Goal: Find specific page/section: Find specific page/section

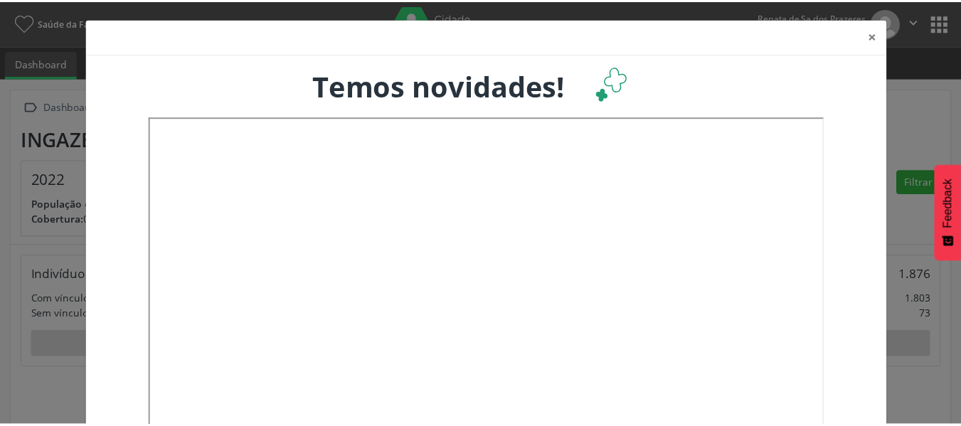
scroll to position [236, 317]
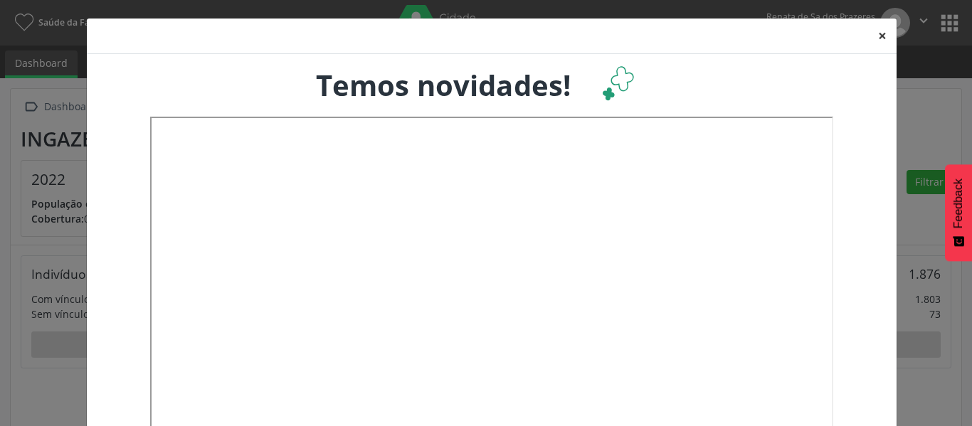
click at [875, 38] on button "×" at bounding box center [882, 35] width 28 height 35
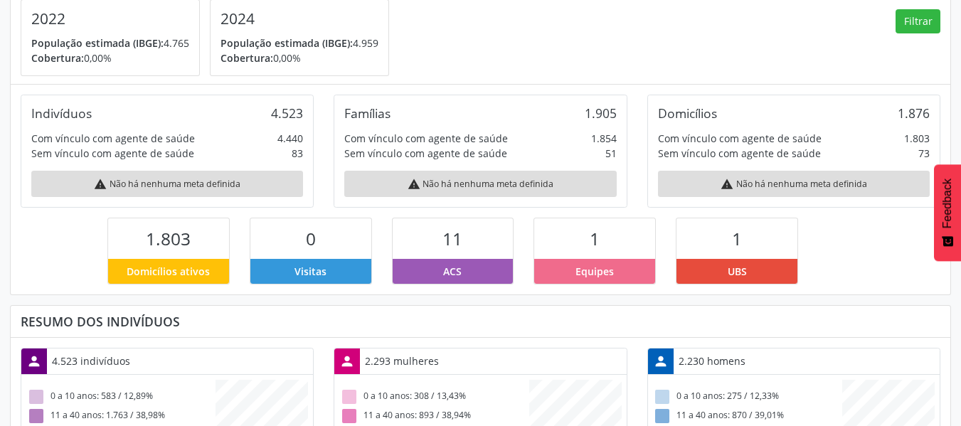
scroll to position [0, 0]
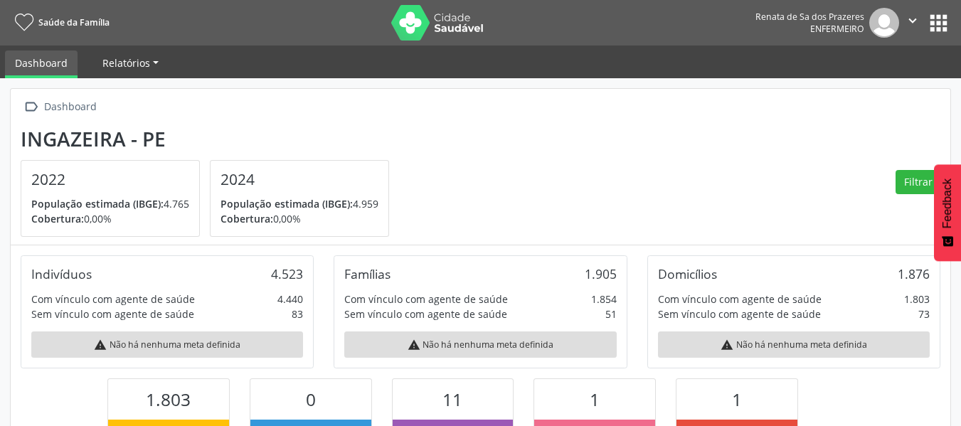
click at [122, 64] on span "Relatórios" at bounding box center [126, 63] width 48 height 14
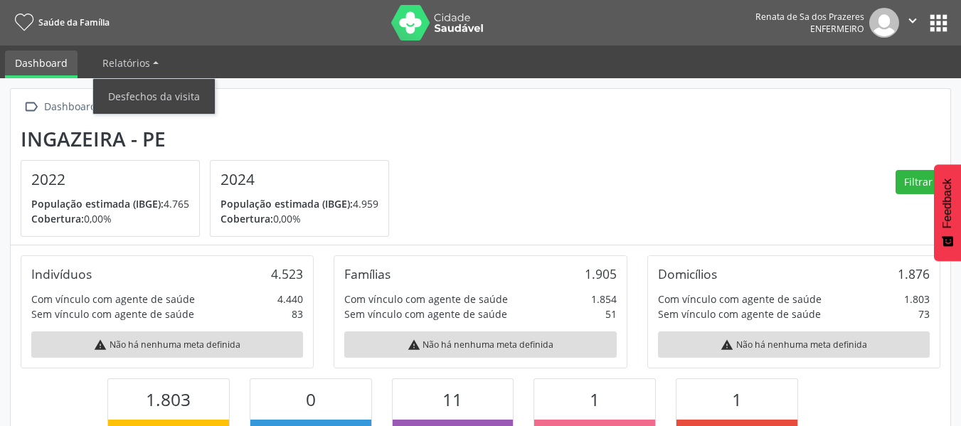
click at [45, 63] on link "Dashboard" at bounding box center [41, 65] width 73 height 28
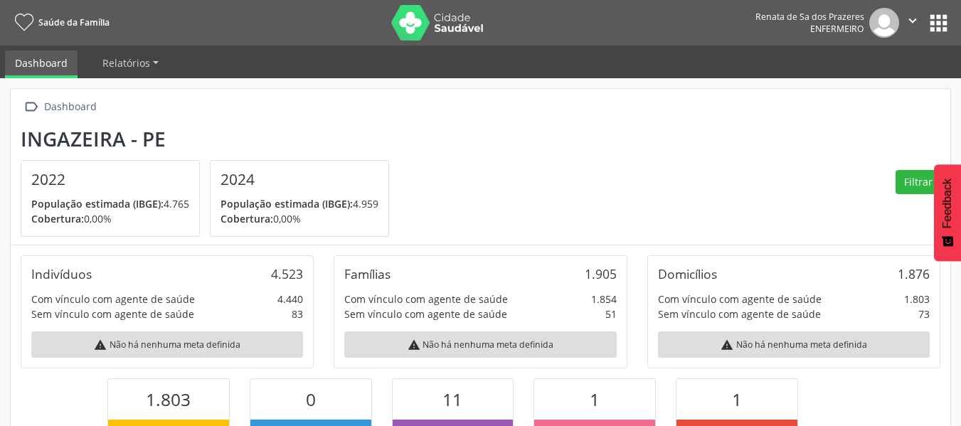
click at [47, 64] on link "Dashboard" at bounding box center [41, 65] width 73 height 28
click at [130, 65] on span "Relatórios" at bounding box center [126, 63] width 48 height 14
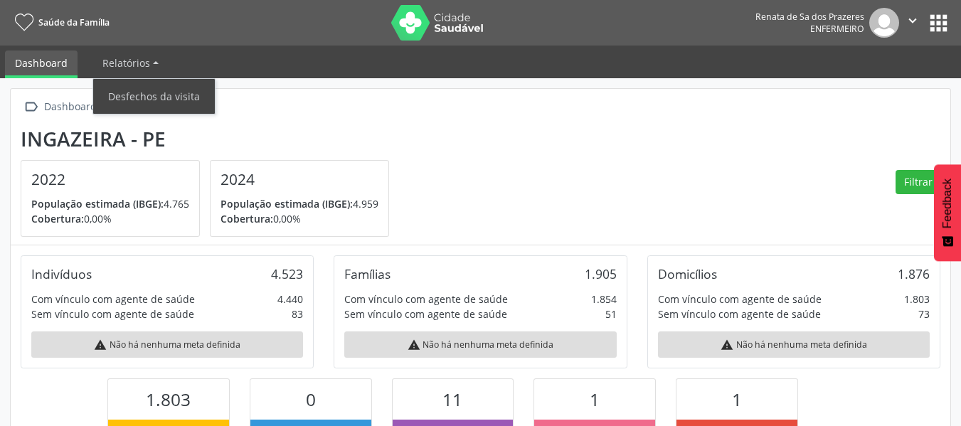
click at [513, 159] on section "Ingazeira - PE 2022 População estimada (IBGE): 4.765 Cobertura: 0,00% 2024 Popu…" at bounding box center [481, 182] width 920 height 110
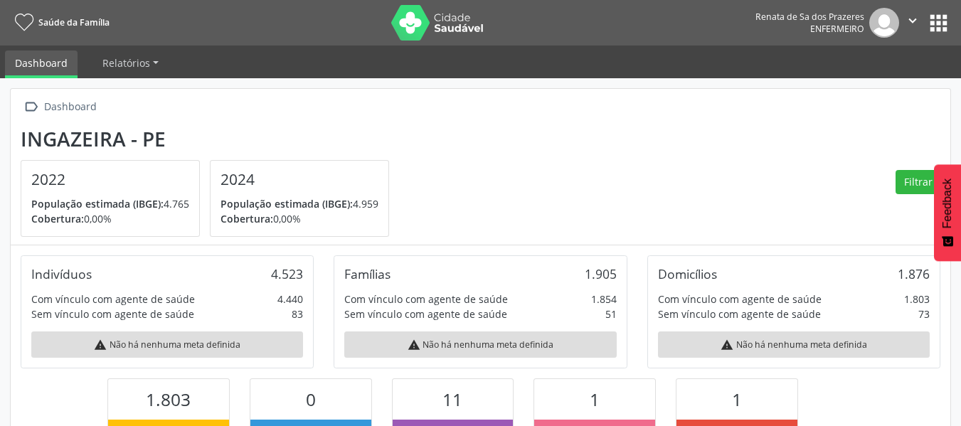
click at [47, 61] on link "Dashboard" at bounding box center [41, 65] width 73 height 28
click at [156, 62] on link "Relatórios" at bounding box center [130, 63] width 76 height 25
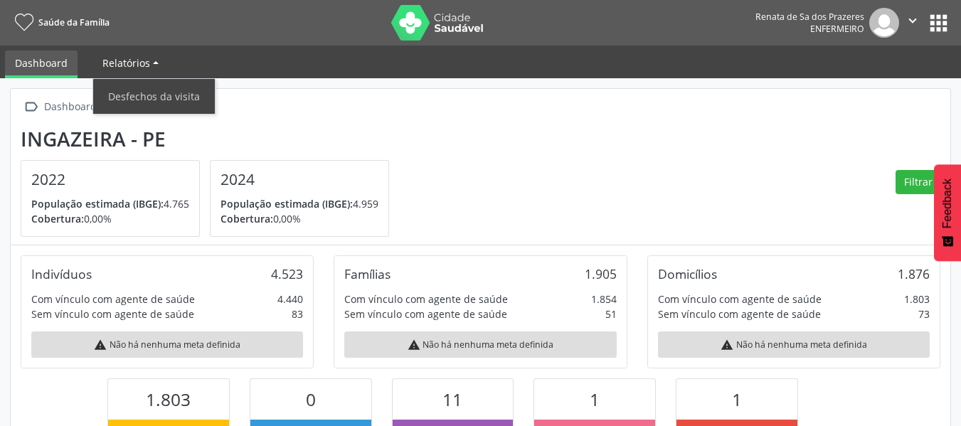
click at [153, 58] on link "Relatórios" at bounding box center [130, 63] width 76 height 25
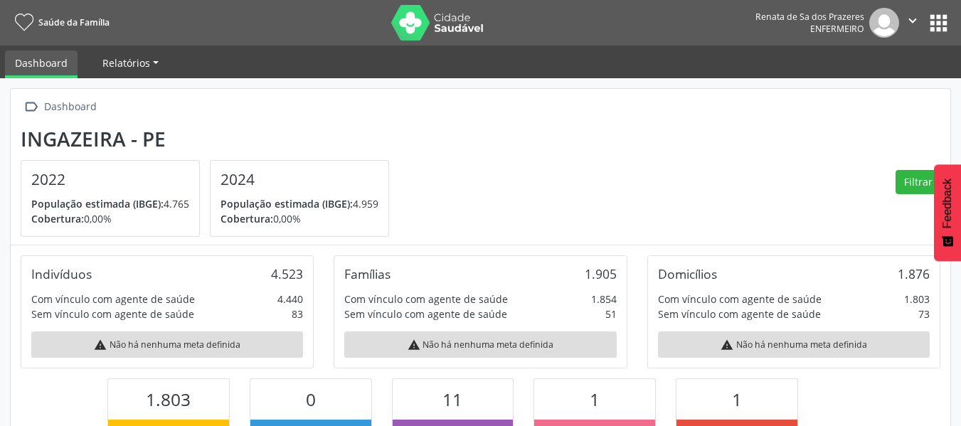
click at [153, 58] on link "Relatórios" at bounding box center [130, 63] width 76 height 25
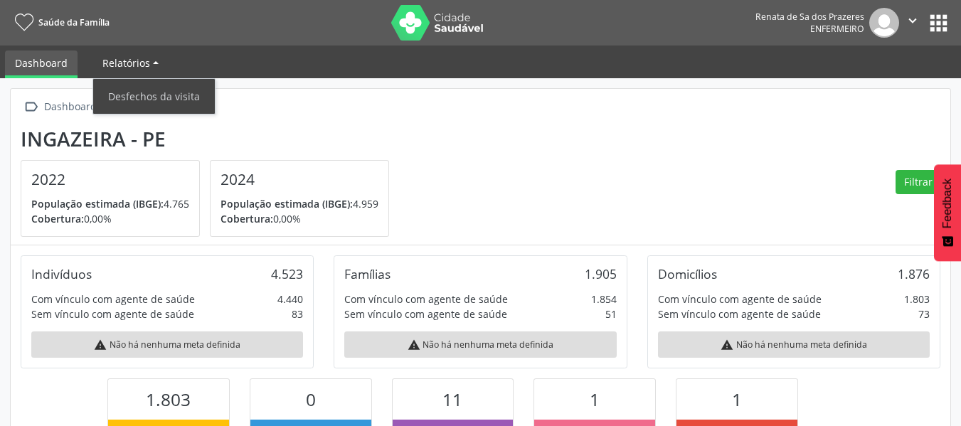
click at [153, 58] on link "Relatórios" at bounding box center [130, 63] width 76 height 25
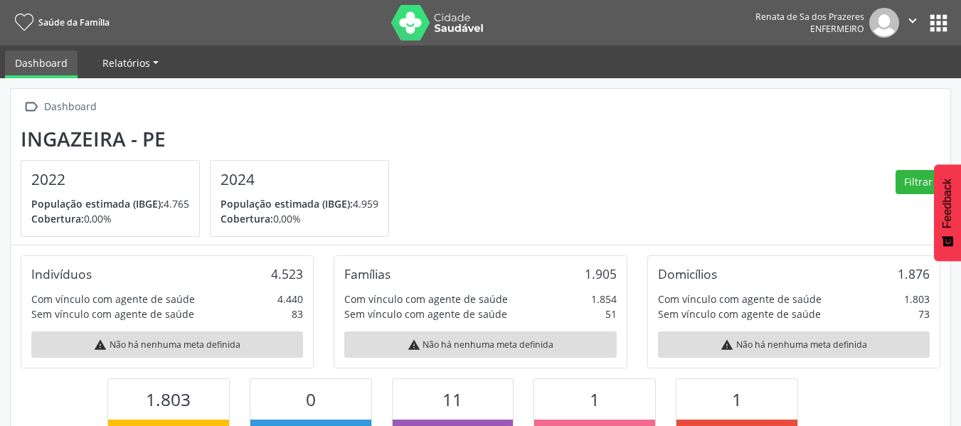
click at [153, 58] on link "Relatórios" at bounding box center [130, 63] width 76 height 25
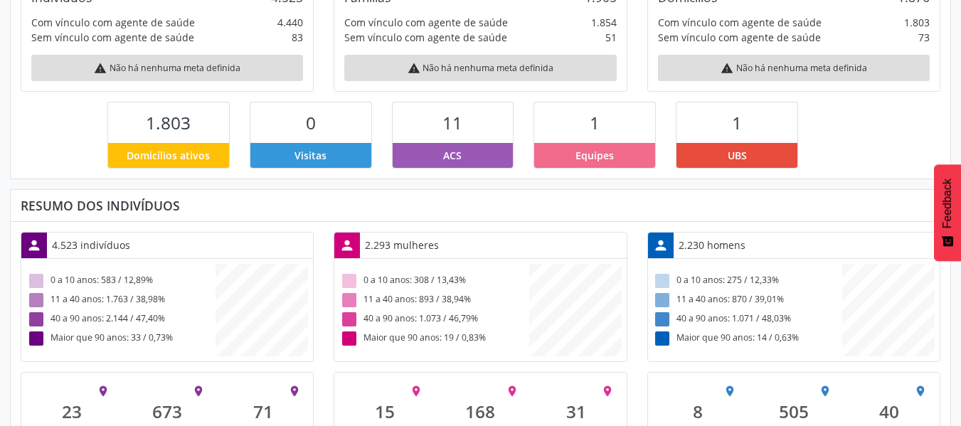
scroll to position [339, 0]
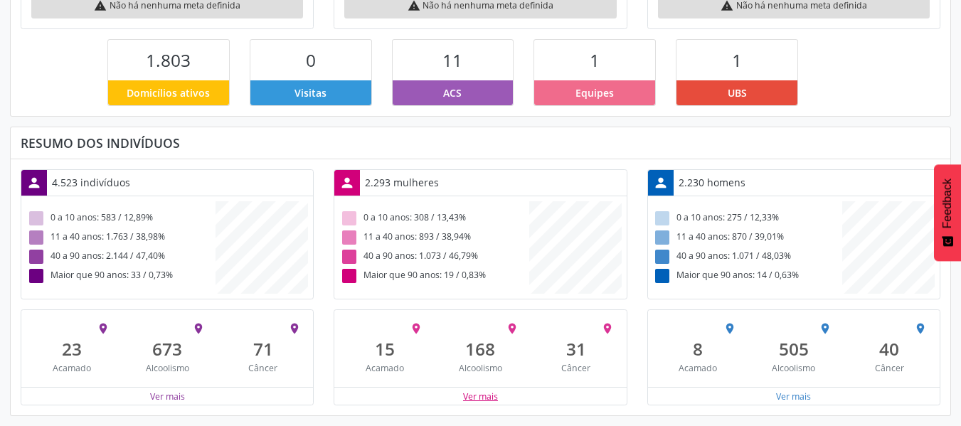
click at [485, 396] on button "Ver mais" at bounding box center [480, 397] width 36 height 14
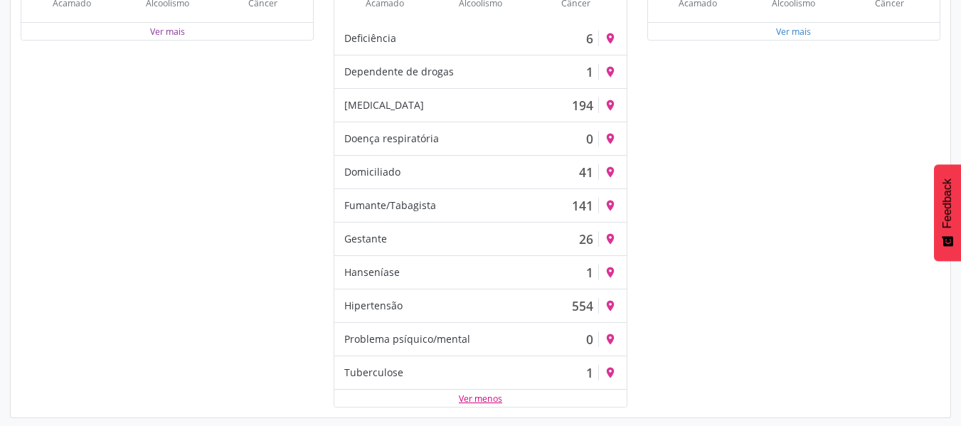
scroll to position [706, 0]
click at [488, 391] on button "Ver menos" at bounding box center [480, 397] width 45 height 14
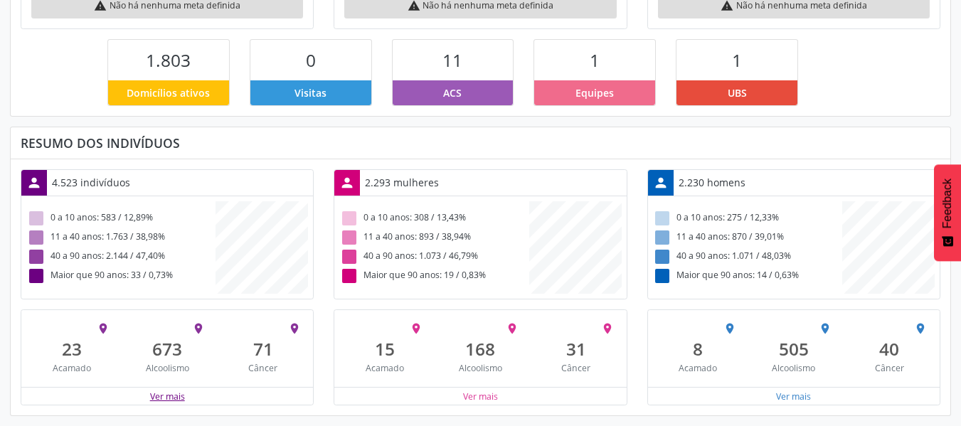
click at [164, 394] on button "Ver mais" at bounding box center [167, 397] width 36 height 14
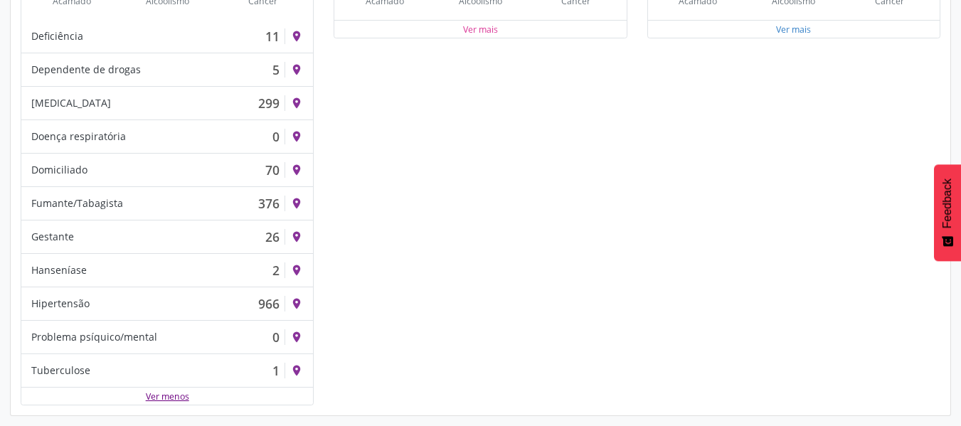
click at [172, 396] on button "Ver menos" at bounding box center [167, 397] width 45 height 14
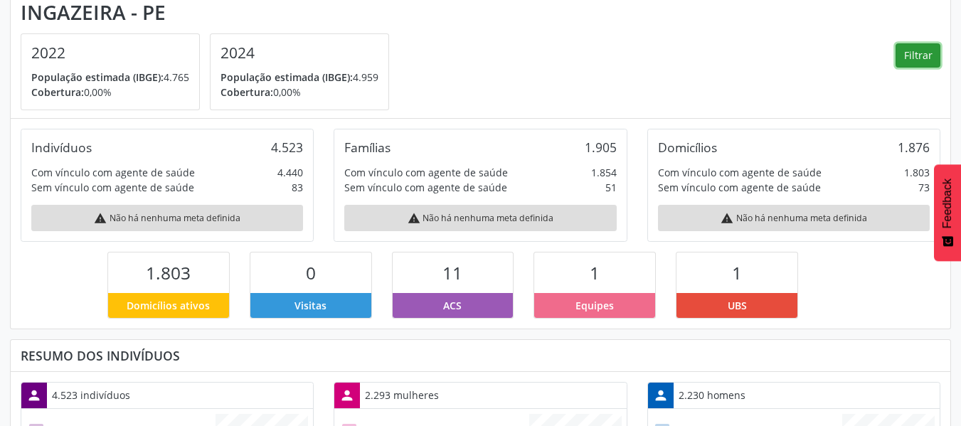
click at [912, 55] on button "Filtrar" at bounding box center [918, 55] width 45 height 24
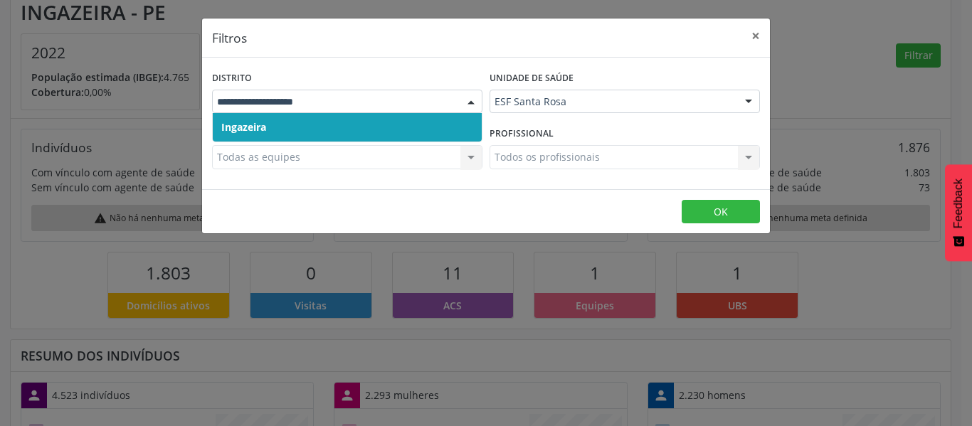
drag, startPoint x: 302, startPoint y: 92, endPoint x: 368, endPoint y: 105, distance: 66.5
click at [306, 93] on div at bounding box center [347, 102] width 270 height 24
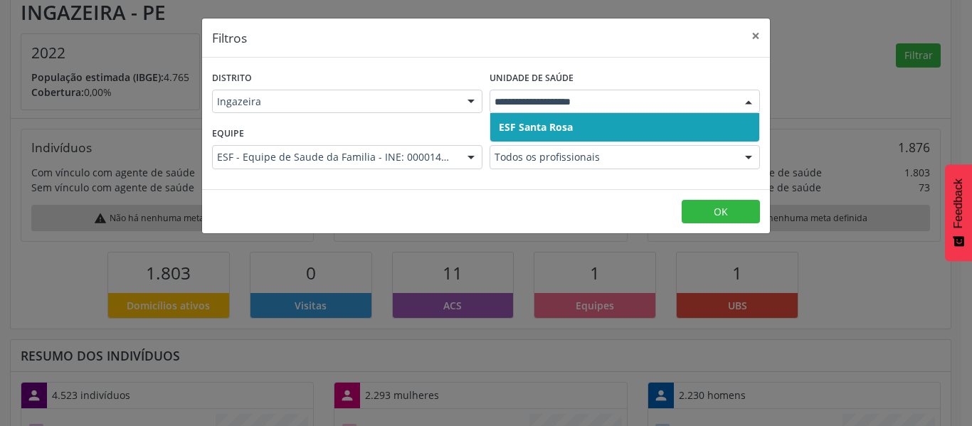
click at [356, 169] on div "Equipe ESF - Equipe de Saude da Familia - INE: 0000143898 ESF - Equipe de Saude…" at bounding box center [346, 150] width 277 height 55
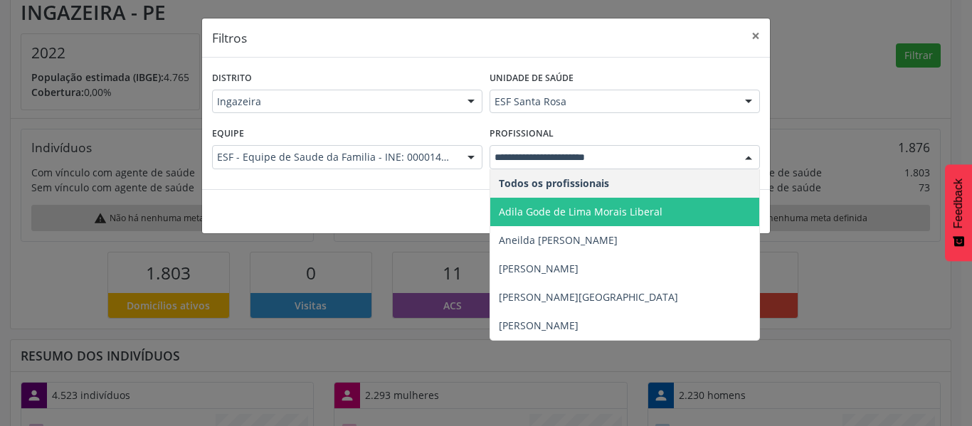
click at [598, 201] on span "Adila Gode de Lima Morais Liberal" at bounding box center [624, 212] width 269 height 28
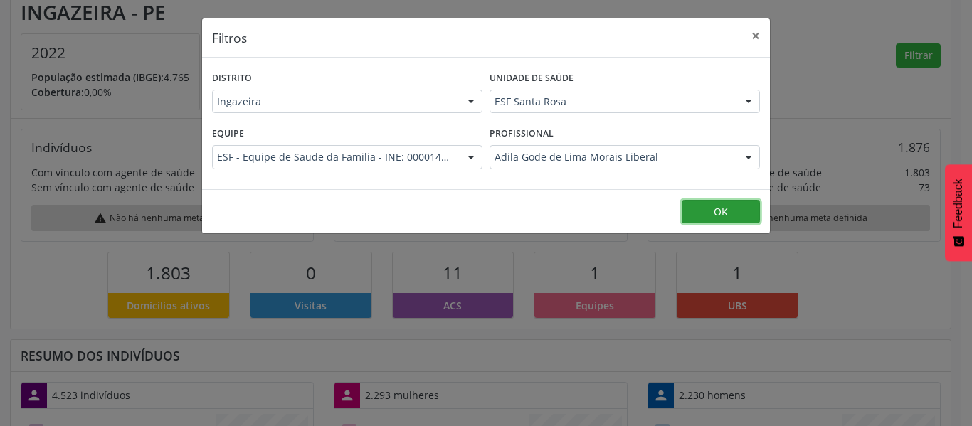
click at [710, 216] on button "OK" at bounding box center [720, 212] width 78 height 24
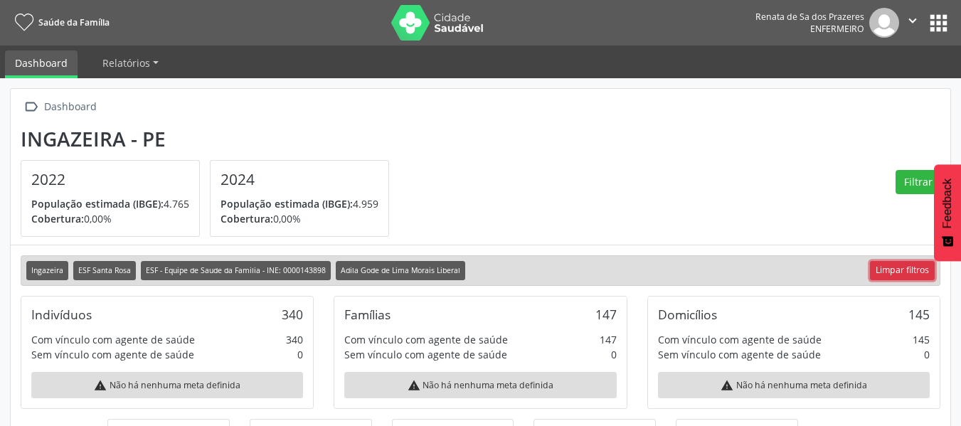
click at [878, 272] on link "Limpar filtros" at bounding box center [902, 270] width 65 height 19
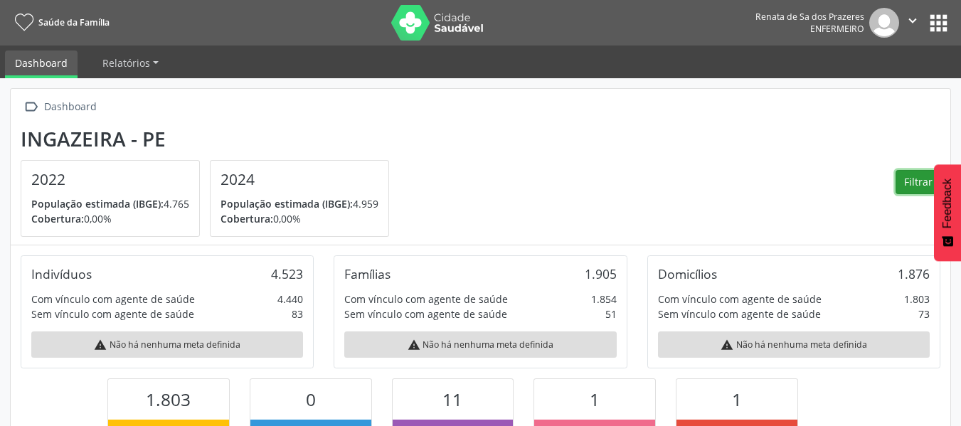
click at [905, 176] on button "Filtrar" at bounding box center [918, 182] width 45 height 24
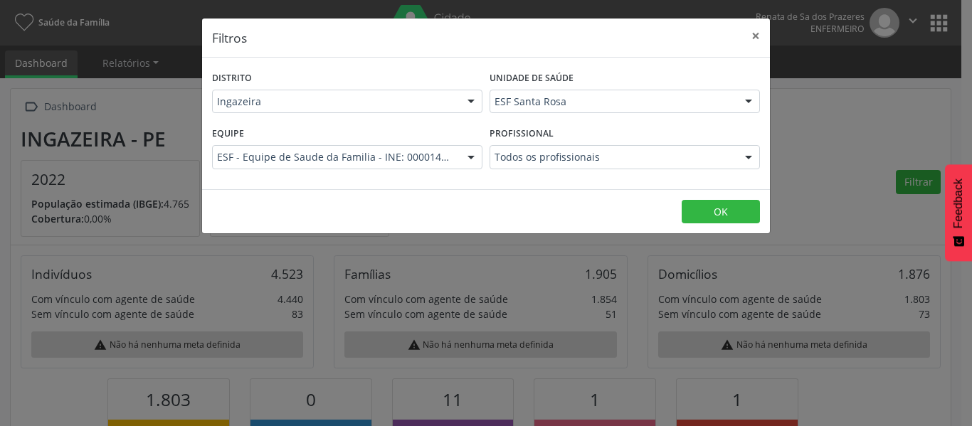
click at [515, 146] on div "Todos os profissionais" at bounding box center [624, 157] width 270 height 24
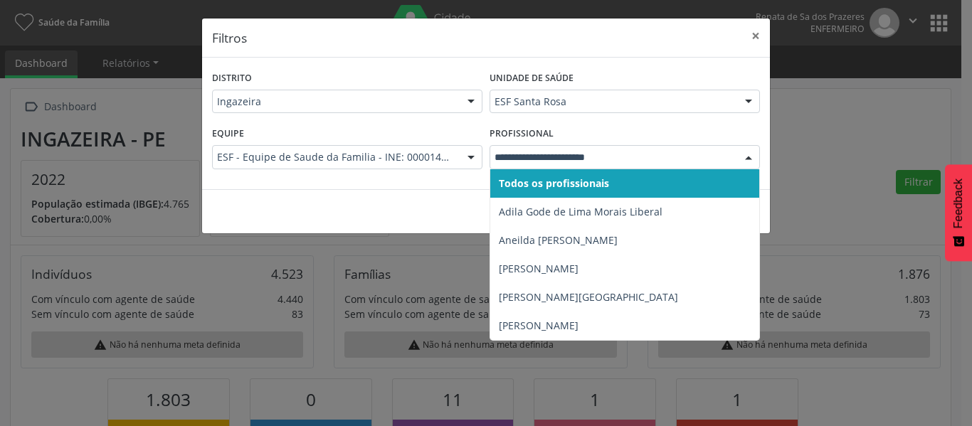
click at [515, 147] on div at bounding box center [624, 157] width 270 height 24
drag, startPoint x: 752, startPoint y: 31, endPoint x: 758, endPoint y: 40, distance: 11.2
click at [754, 33] on button "×" at bounding box center [755, 35] width 28 height 35
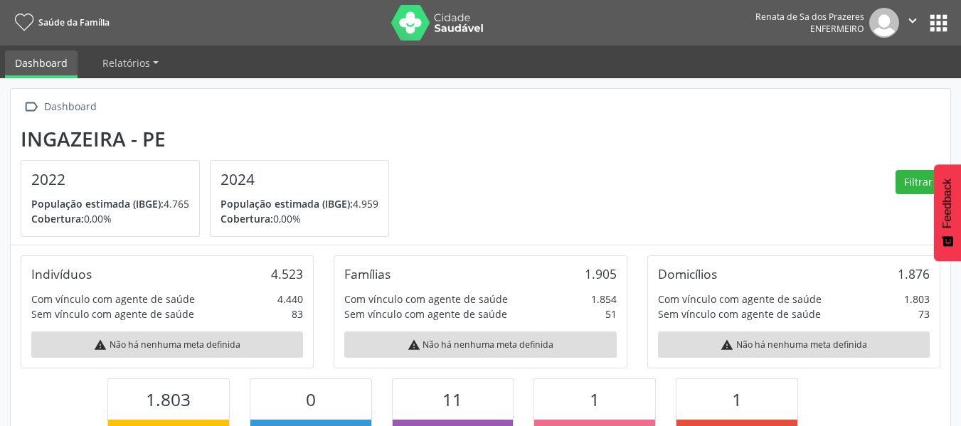
click at [127, 80] on div " Dashboard Ingazeira - PE 2022 População estimada (IBGE): 4.765 Cobertura: 0,0…" at bounding box center [480, 421] width 961 height 687
click at [138, 70] on link "Relatórios" at bounding box center [130, 63] width 76 height 25
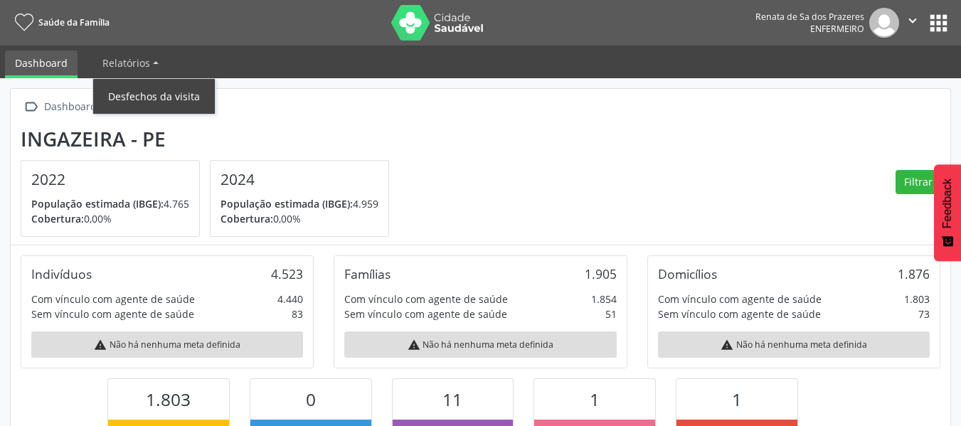
click at [149, 102] on link "Desfechos da visita" at bounding box center [154, 96] width 122 height 25
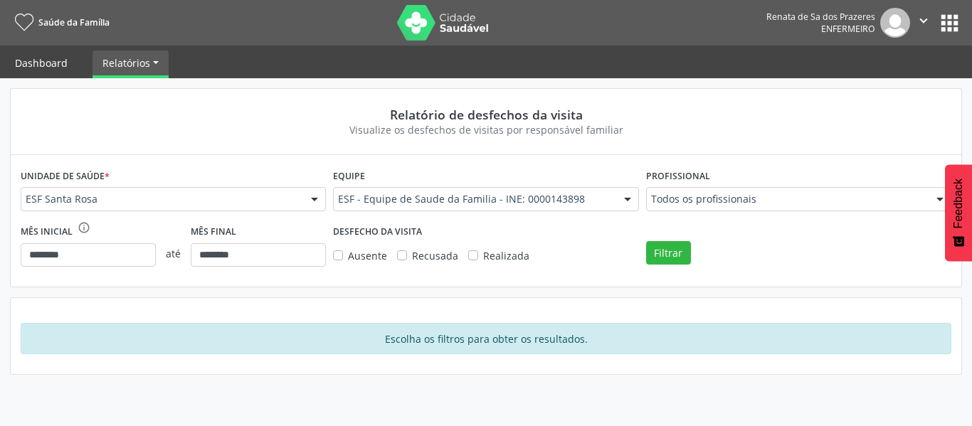
click at [58, 65] on link "Dashboard" at bounding box center [41, 63] width 73 height 25
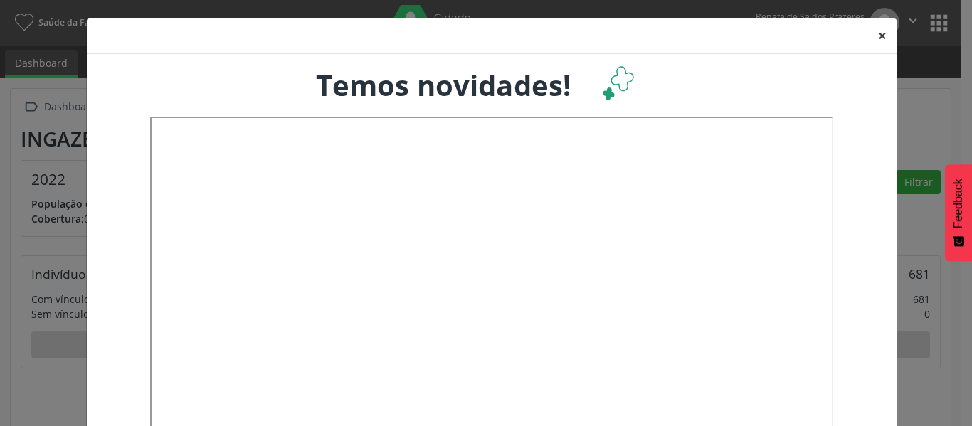
click at [884, 36] on button "×" at bounding box center [882, 35] width 28 height 35
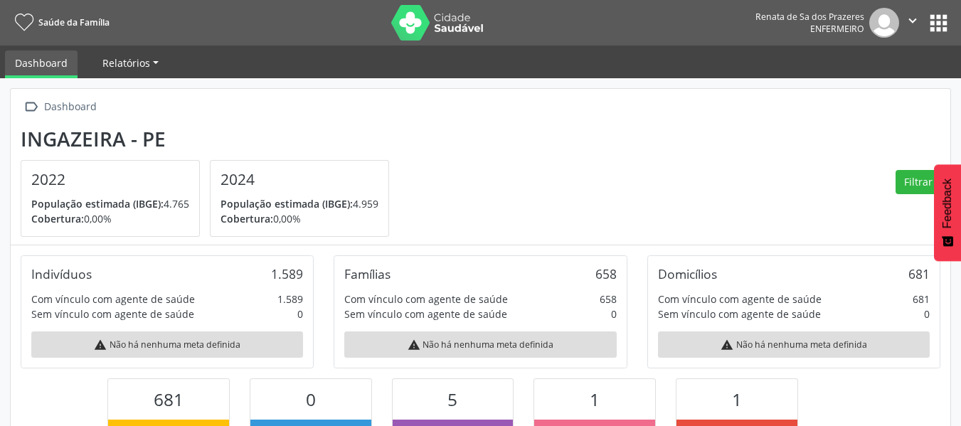
drag, startPoint x: 127, startPoint y: 68, endPoint x: 108, endPoint y: 68, distance: 18.5
click at [122, 68] on span "Relatórios" at bounding box center [126, 63] width 48 height 14
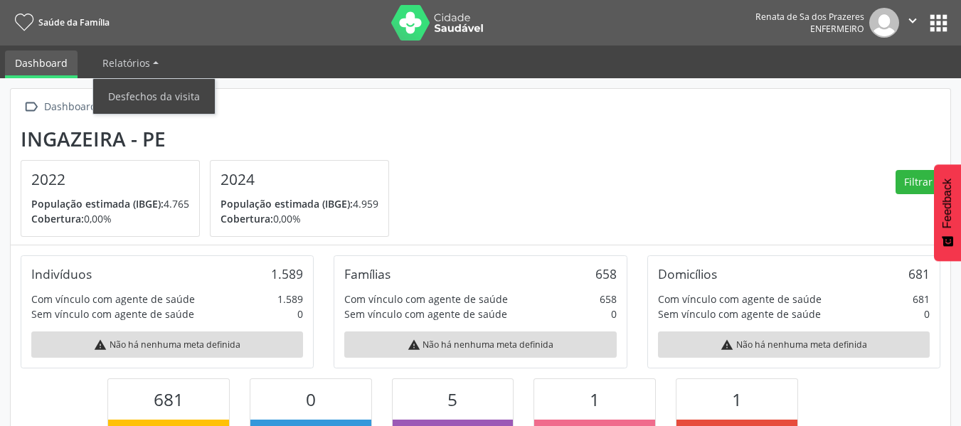
click at [30, 66] on link "Dashboard" at bounding box center [41, 65] width 73 height 28
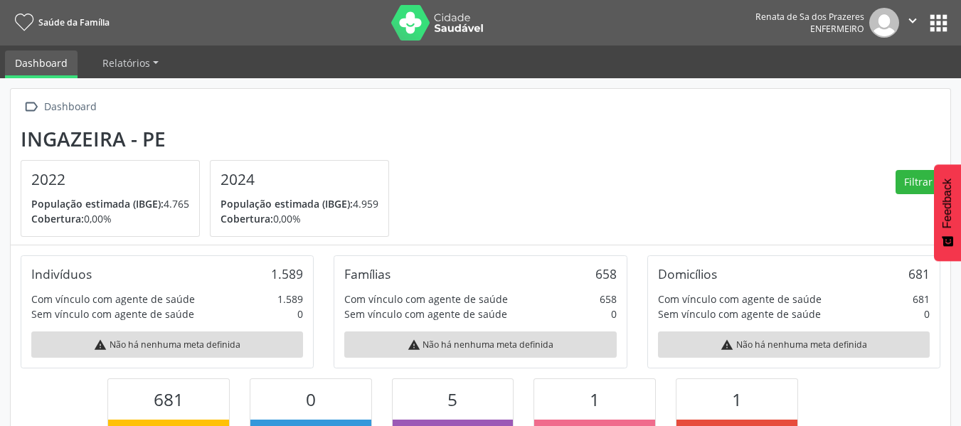
click at [58, 35] on nav "Saúde da Família Renata de Sa dos Prazeres Enfermeiro  Configurações Sair apps" at bounding box center [480, 23] width 961 height 46
click at [57, 9] on nav "Saúde da Família Renata de Sa dos Prazeres Enfermeiro  Configurações Sair apps" at bounding box center [480, 23] width 961 height 46
drag, startPoint x: 57, startPoint y: 9, endPoint x: 60, endPoint y: 26, distance: 18.0
click at [57, 23] on nav "Saúde da Família Renata de Sa dos Prazeres Enfermeiro  Configurações Sair apps" at bounding box center [480, 23] width 961 height 46
click at [62, 26] on span "Saúde da Família" at bounding box center [73, 22] width 71 height 12
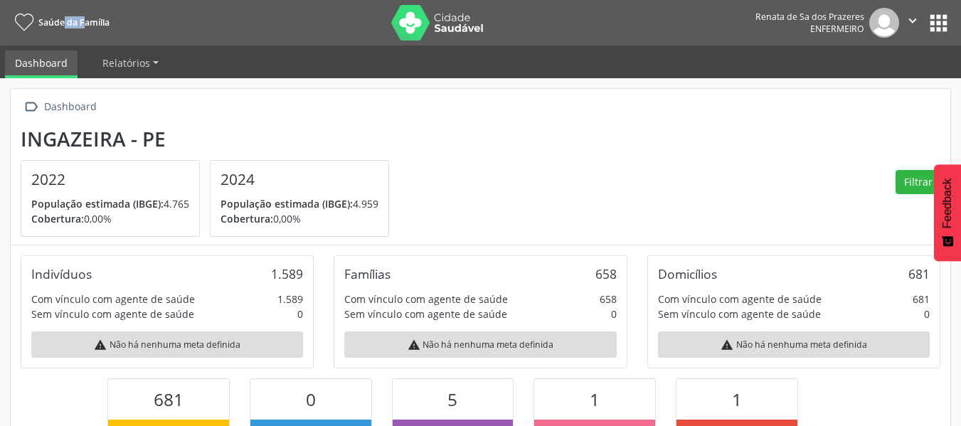
click at [894, 31] on img at bounding box center [884, 23] width 30 height 30
click at [923, 14] on button "" at bounding box center [912, 23] width 27 height 30
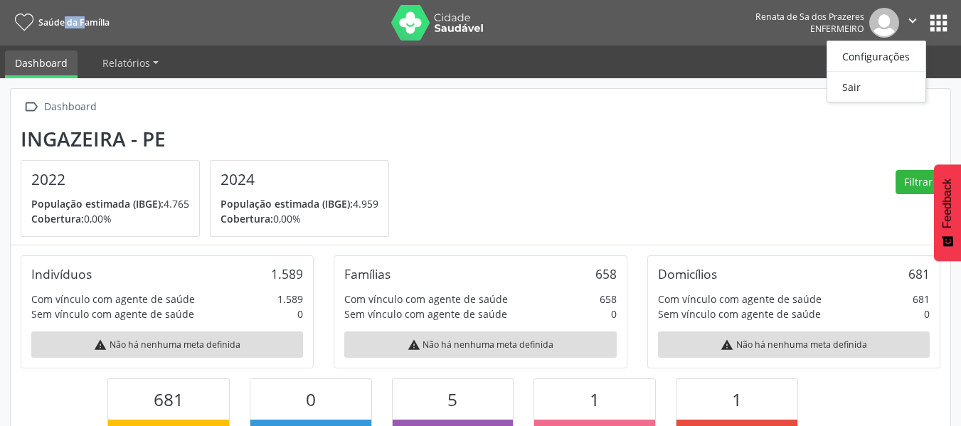
click at [925, 20] on button "" at bounding box center [912, 23] width 27 height 30
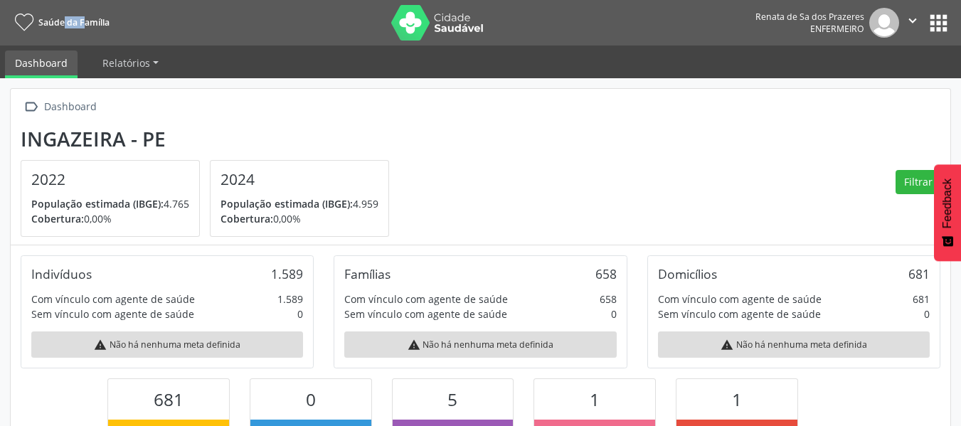
click at [947, 27] on button "apps" at bounding box center [938, 23] width 25 height 25
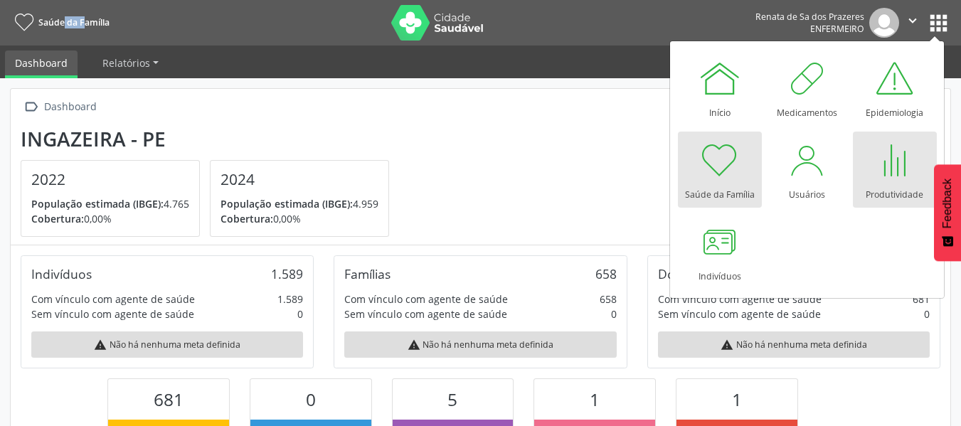
click at [901, 162] on div at bounding box center [894, 160] width 43 height 43
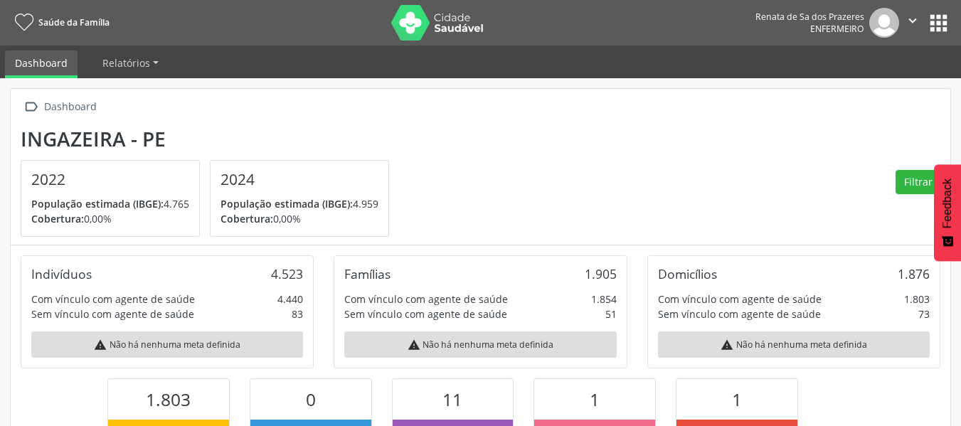
scroll to position [236, 314]
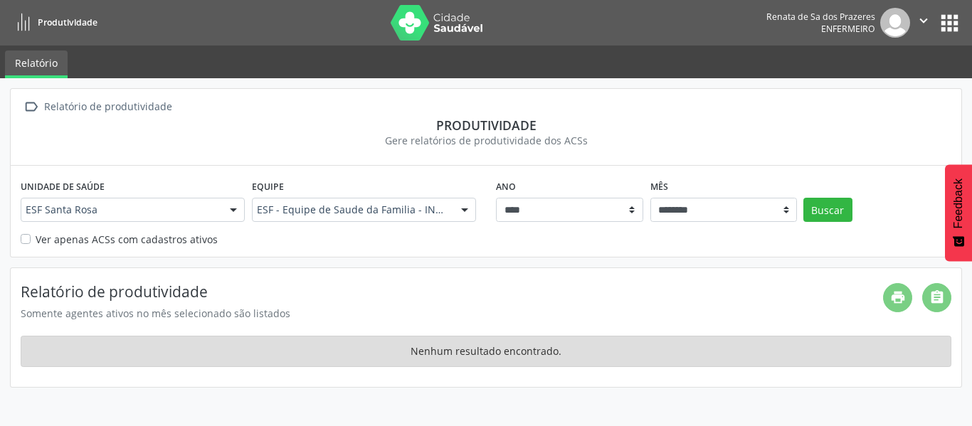
click at [966, 19] on nav "Produtividade Renata de Sa dos Prazeres Enfermeiro  Configurações Sair apps" at bounding box center [486, 23] width 972 height 46
click at [948, 24] on button "apps" at bounding box center [949, 23] width 25 height 25
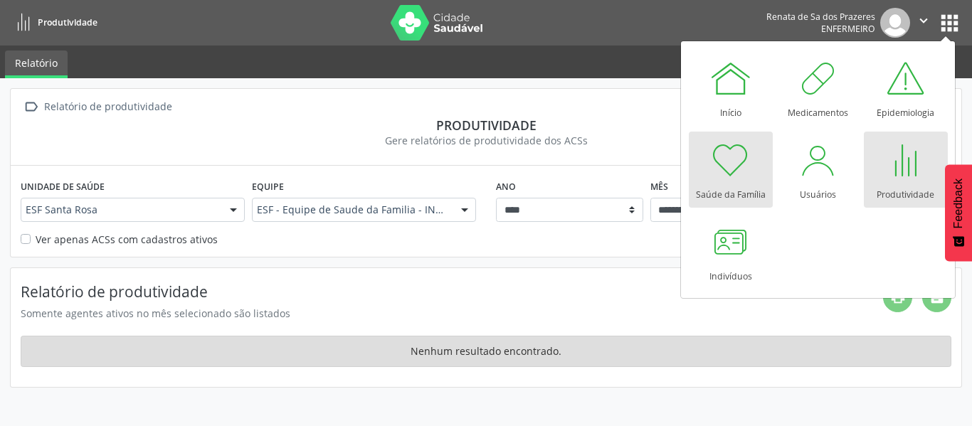
click at [728, 159] on div at bounding box center [730, 160] width 43 height 43
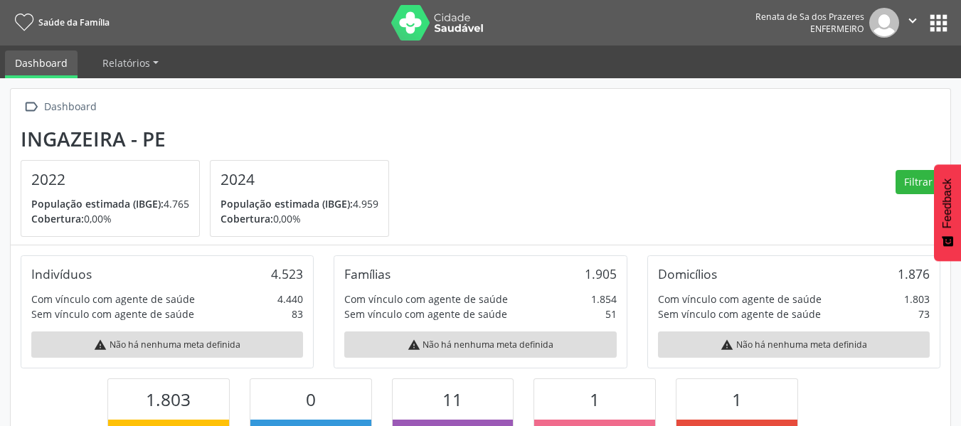
click at [677, 153] on section "Ingazeira - PE 2022 População estimada (IBGE): 4.765 Cobertura: 0,00% 2024 Popu…" at bounding box center [481, 182] width 920 height 110
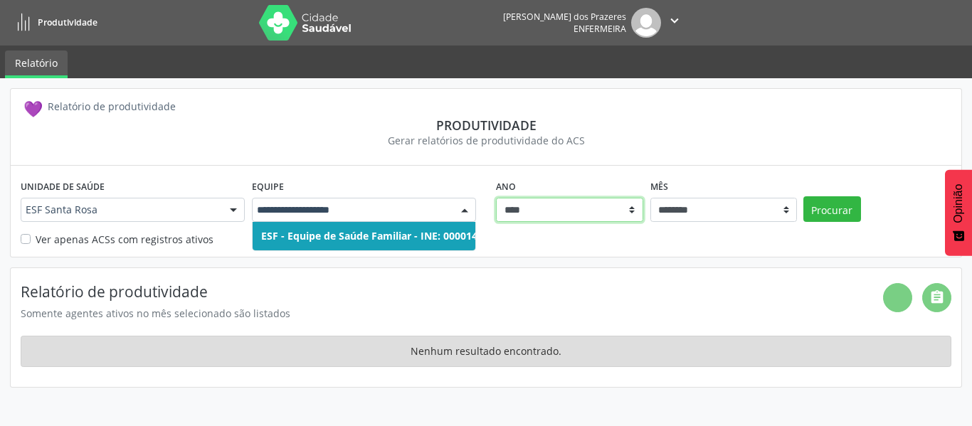
drag, startPoint x: 497, startPoint y: 201, endPoint x: 511, endPoint y: 203, distance: 14.4
click at [497, 201] on select "****" at bounding box center [569, 210] width 147 height 24
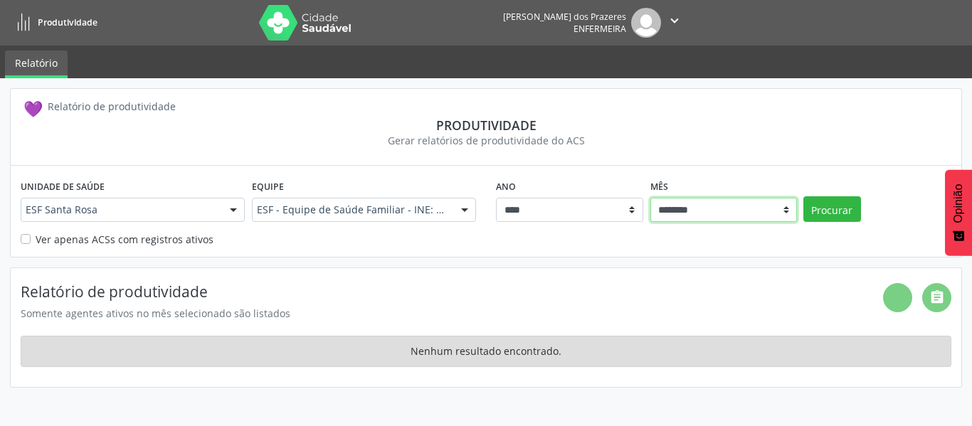
drag, startPoint x: 676, startPoint y: 213, endPoint x: 647, endPoint y: 211, distance: 29.2
click at [676, 213] on select "******** ****** ***** ***** ******* ***** ******* ********* *******" at bounding box center [723, 210] width 147 height 24
drag, startPoint x: 208, startPoint y: 266, endPoint x: 290, endPoint y: 275, distance: 81.5
click at [211, 266] on div "💜 Relatório de produtividade Produtividade Gerar relatórios de produtividade do…" at bounding box center [486, 237] width 952 height 299
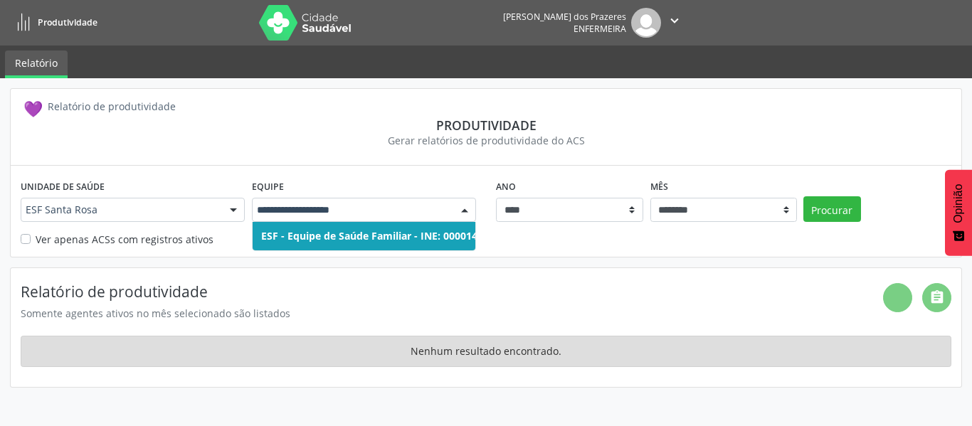
click at [164, 193] on div "Unidade de saúde ESF Santa Rosa ESF Santa Rosa Nenhum resultado encontrado para…" at bounding box center [132, 203] width 231 height 55
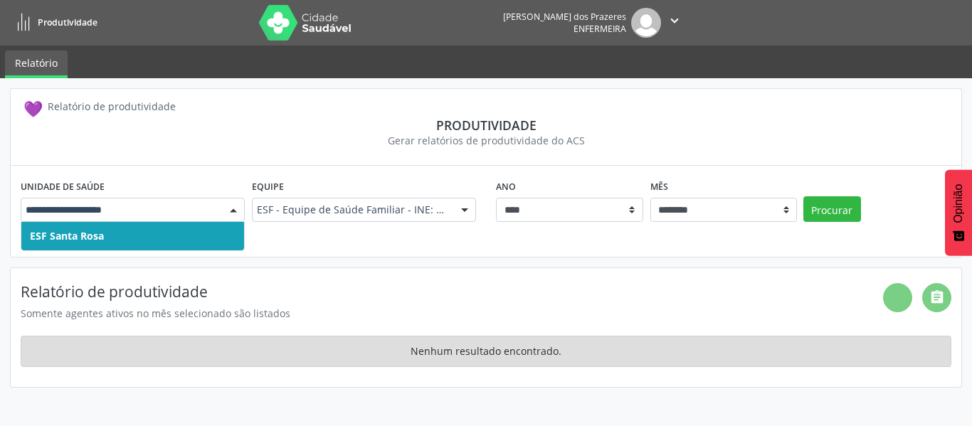
click at [346, 201] on div "ESF - Equipe de Saúde Familiar - INE: 0000143898" at bounding box center [364, 210] width 224 height 24
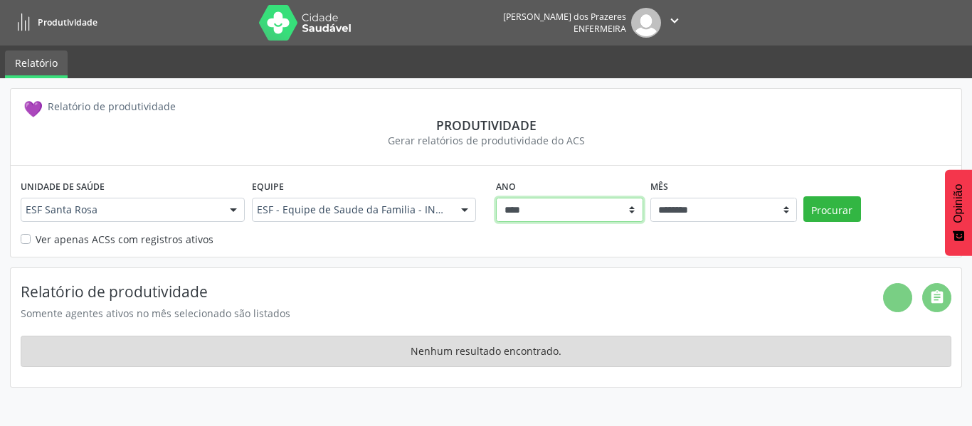
click at [521, 200] on select "****" at bounding box center [569, 210] width 147 height 24
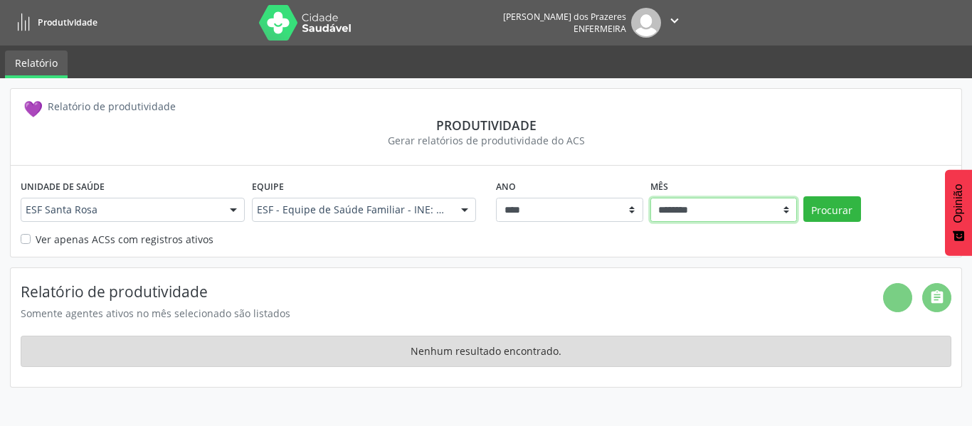
click at [665, 215] on select "******** ****** ***** ***** ******* ***** ******* ********* *******" at bounding box center [723, 210] width 147 height 24
click at [422, 244] on div "Ver apenas ACSs com registros ativos" at bounding box center [486, 239] width 930 height 15
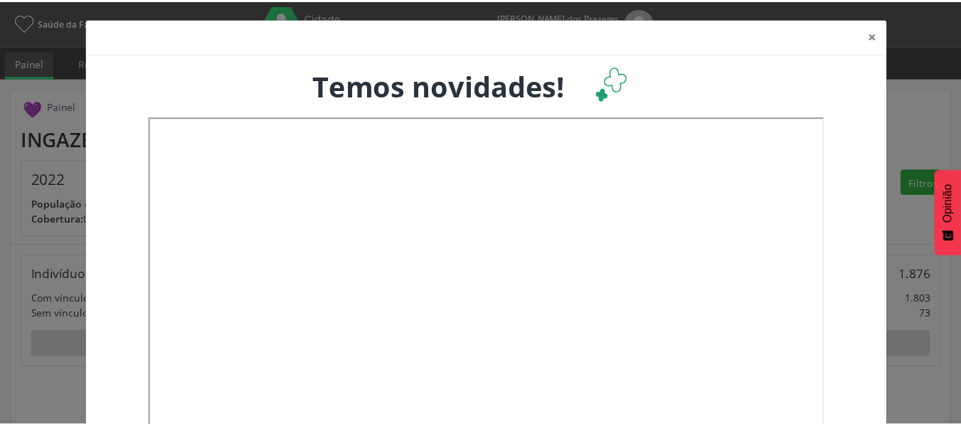
scroll to position [711074, 710994]
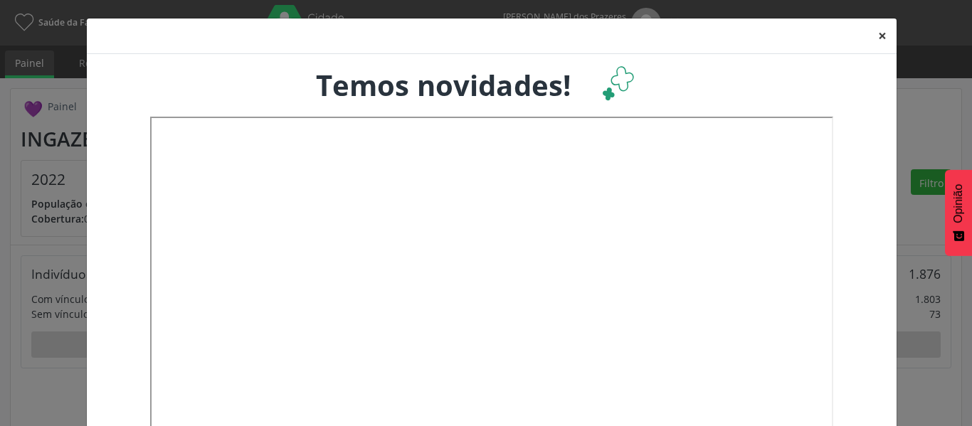
drag, startPoint x: 873, startPoint y: 33, endPoint x: 912, endPoint y: 39, distance: 39.5
click at [878, 33] on font "×" at bounding box center [882, 36] width 9 height 20
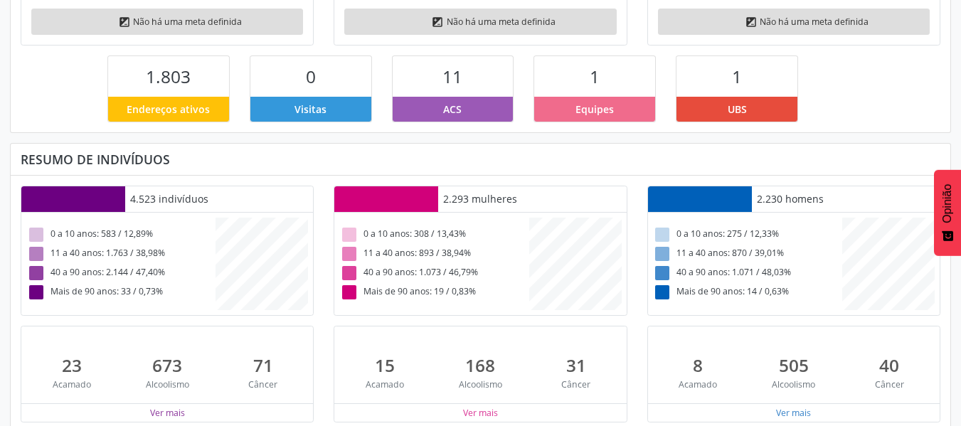
scroll to position [0, 0]
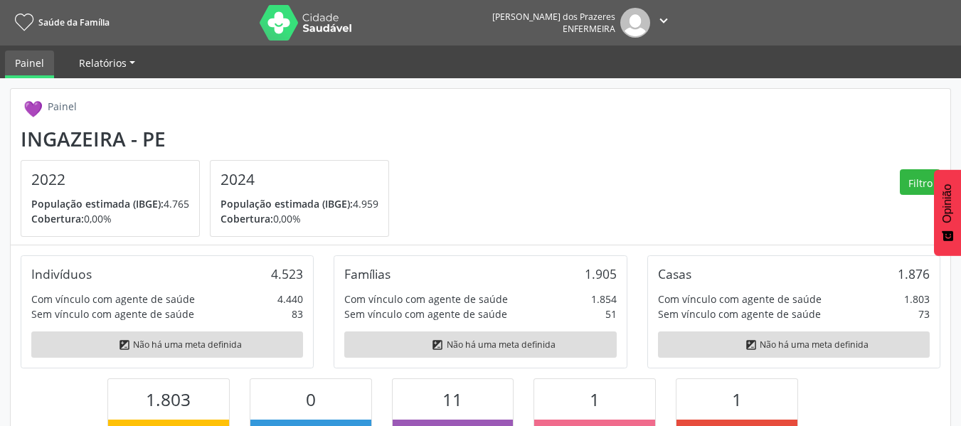
click at [102, 64] on font "Relatórios" at bounding box center [103, 63] width 48 height 14
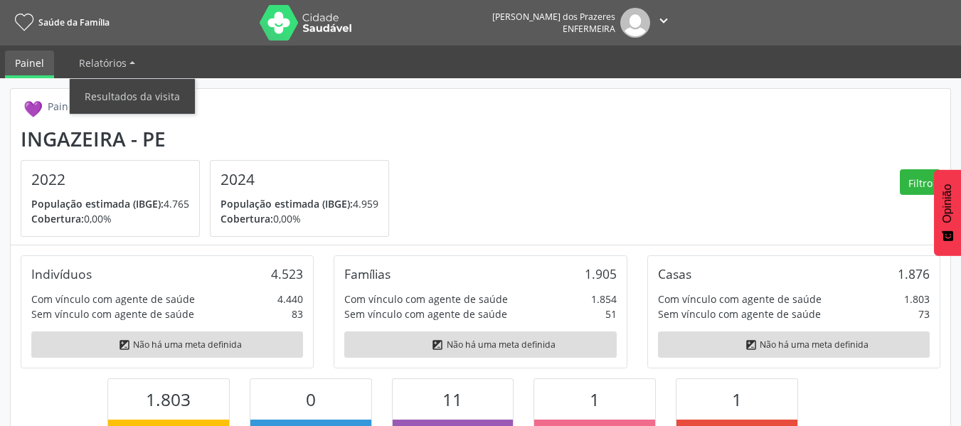
click at [590, 154] on section "Ingazeira - PE 2022 População estimada (IBGE): 4.765 Cobertura: 0,00% 2024 Popu…" at bounding box center [481, 182] width 920 height 110
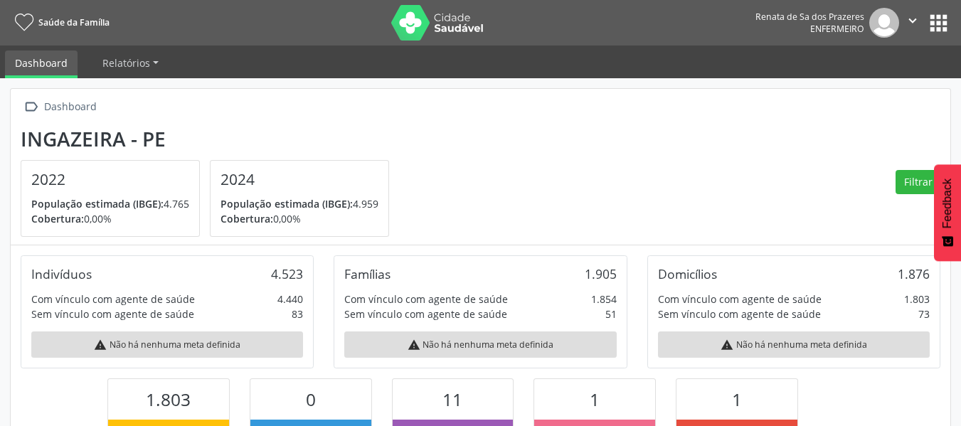
click at [942, 26] on button "apps" at bounding box center [938, 23] width 25 height 25
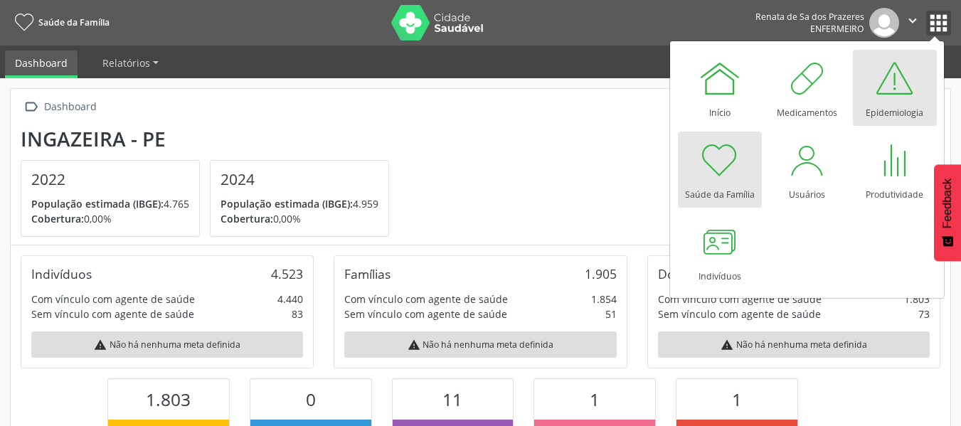
scroll to position [236, 314]
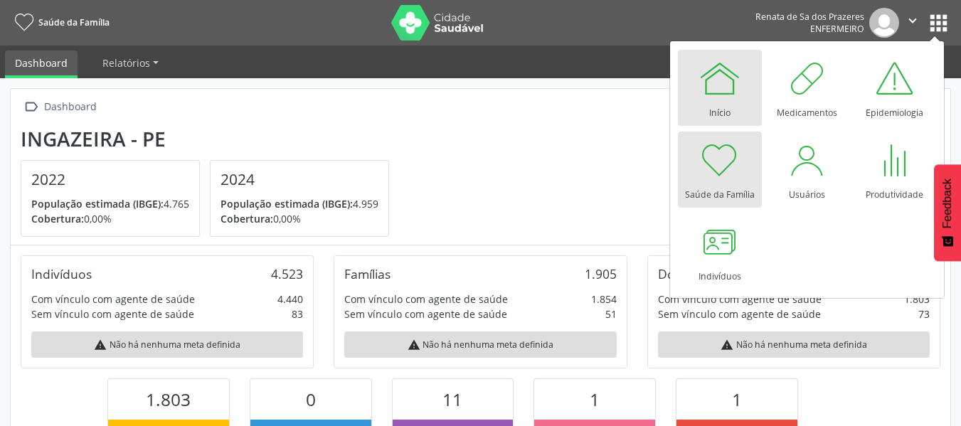
click at [716, 96] on div at bounding box center [720, 78] width 43 height 43
